Goal: Find specific page/section: Find specific page/section

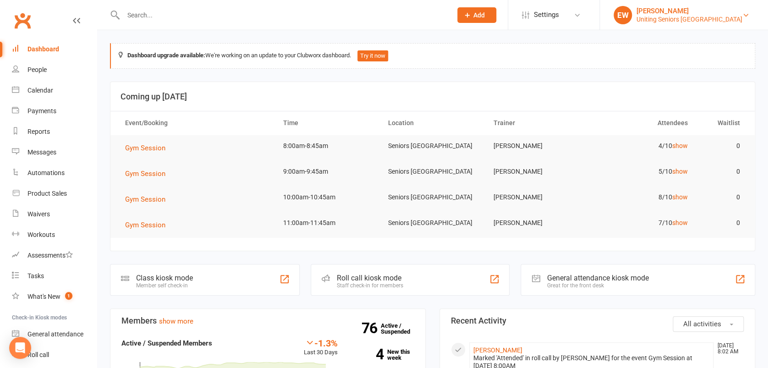
click at [678, 10] on div "[PERSON_NAME]" at bounding box center [689, 11] width 106 height 8
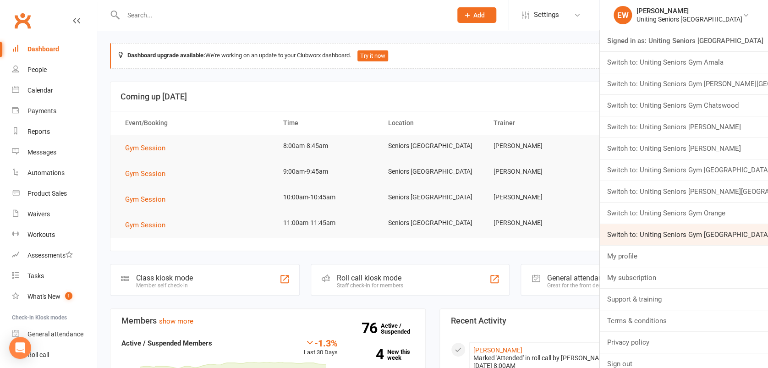
click at [744, 236] on link "Switch to: Uniting Seniors Gym Waverley" at bounding box center [684, 234] width 168 height 21
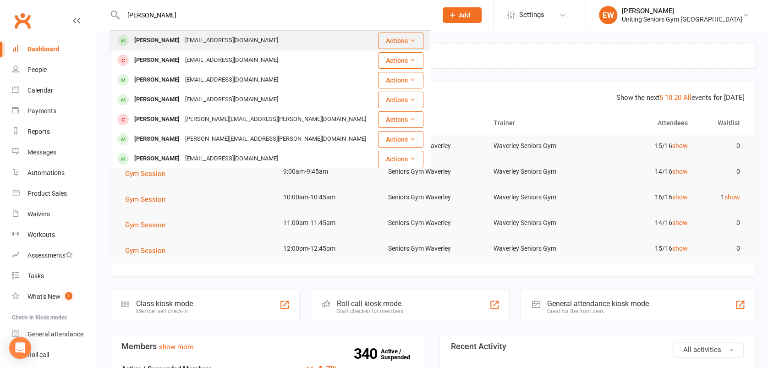
type input "[PERSON_NAME]"
click at [168, 46] on div "[PERSON_NAME]" at bounding box center [156, 40] width 51 height 13
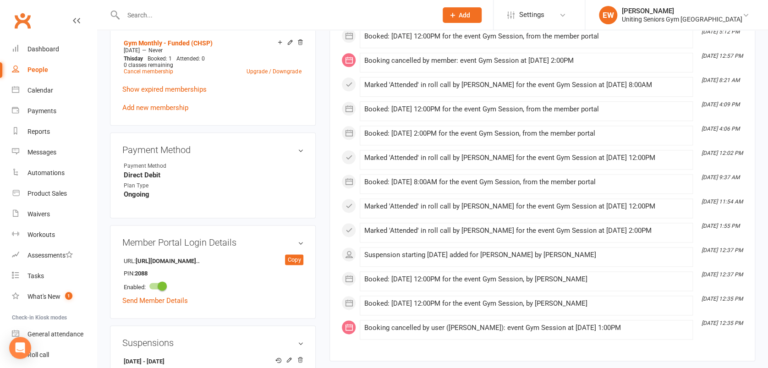
scroll to position [611, 0]
